Goal: Task Accomplishment & Management: Manage account settings

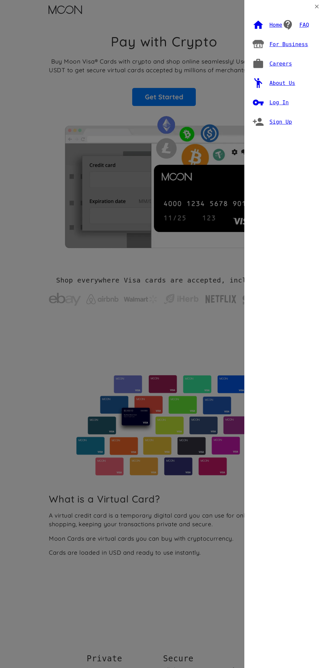
click at [281, 103] on div "Log In" at bounding box center [278, 102] width 19 height 7
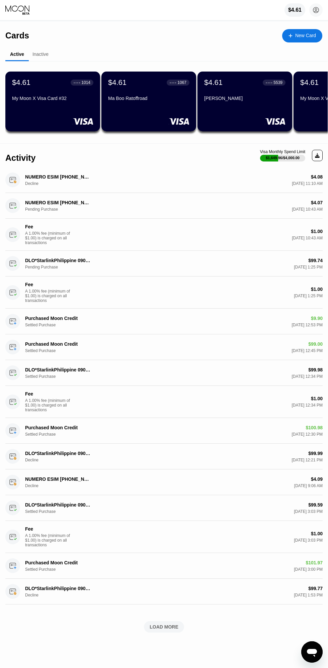
click at [316, 10] on circle at bounding box center [315, 9] width 13 height 13
